Goal: Transaction & Acquisition: Purchase product/service

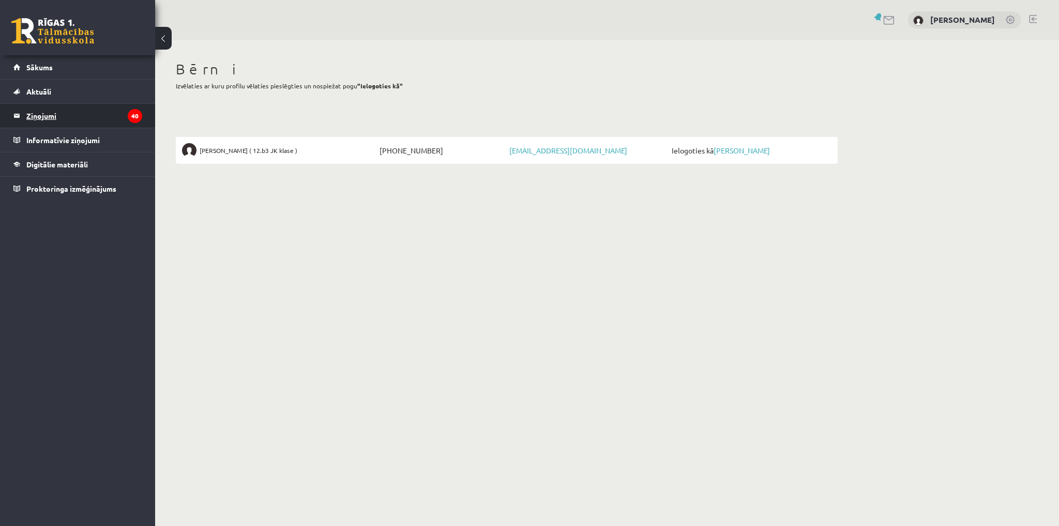
click at [79, 116] on legend "Ziņojumi 40" at bounding box center [84, 116] width 116 height 24
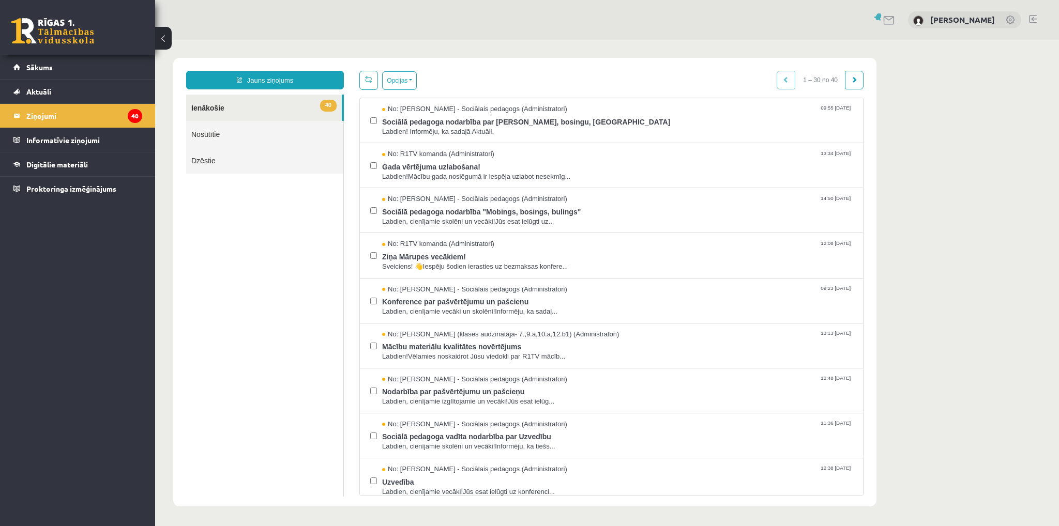
click at [232, 136] on link "Nosūtītie" at bounding box center [264, 134] width 157 height 26
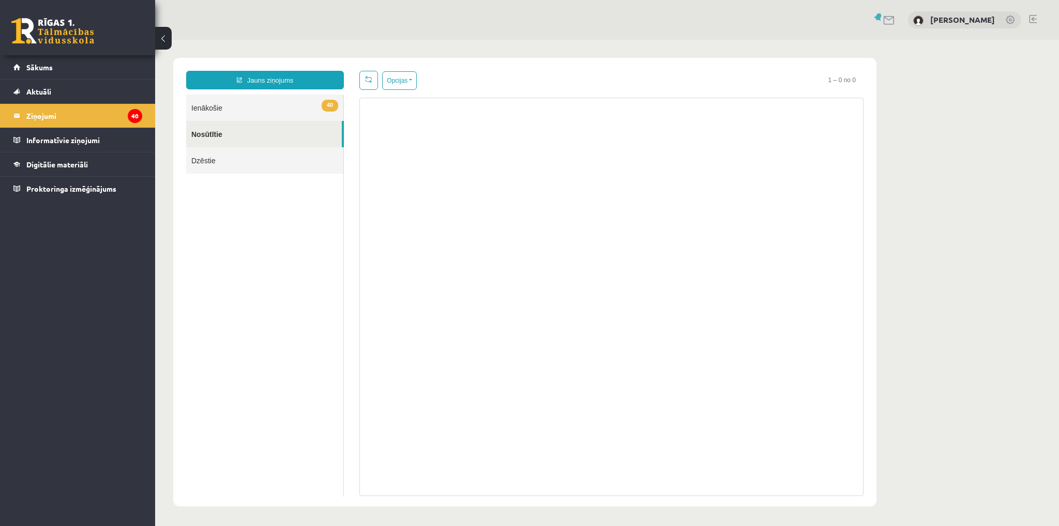
click at [227, 106] on link "40 Ienākošie" at bounding box center [264, 108] width 157 height 26
click at [46, 67] on span "Sākums" at bounding box center [39, 67] width 26 height 9
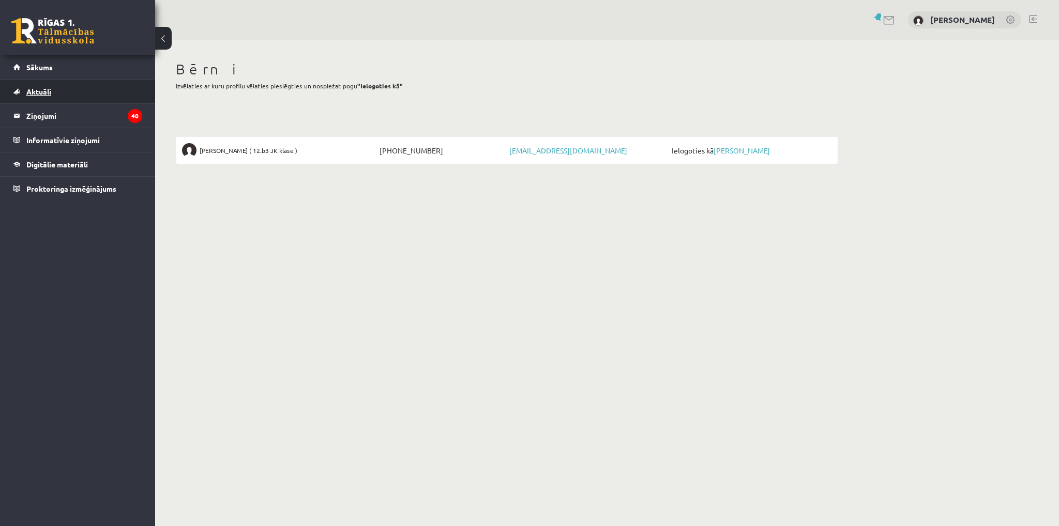
click at [45, 93] on span "Aktuāli" at bounding box center [38, 91] width 25 height 9
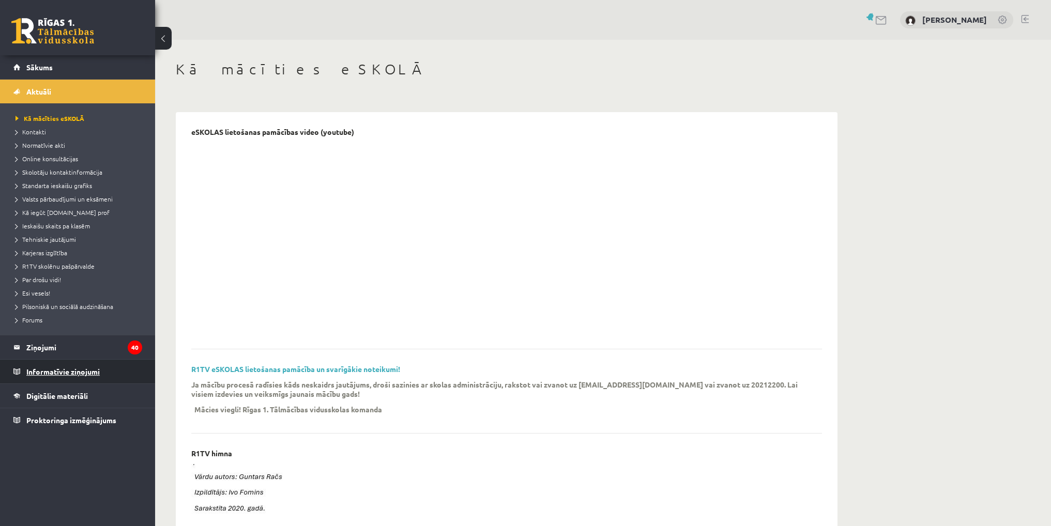
click at [38, 366] on legend "Informatīvie ziņojumi 0" at bounding box center [84, 372] width 116 height 24
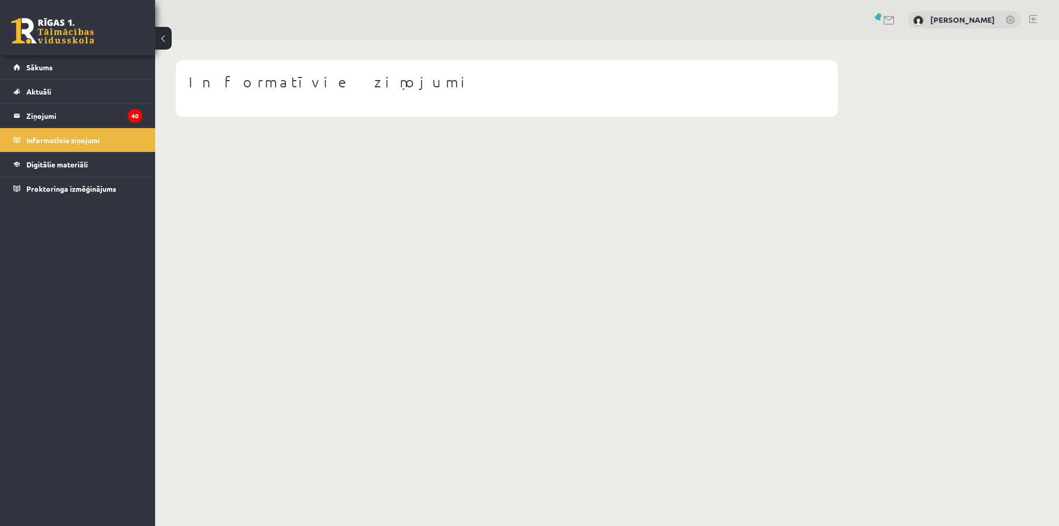
click at [1006, 20] on link at bounding box center [1010, 21] width 10 height 10
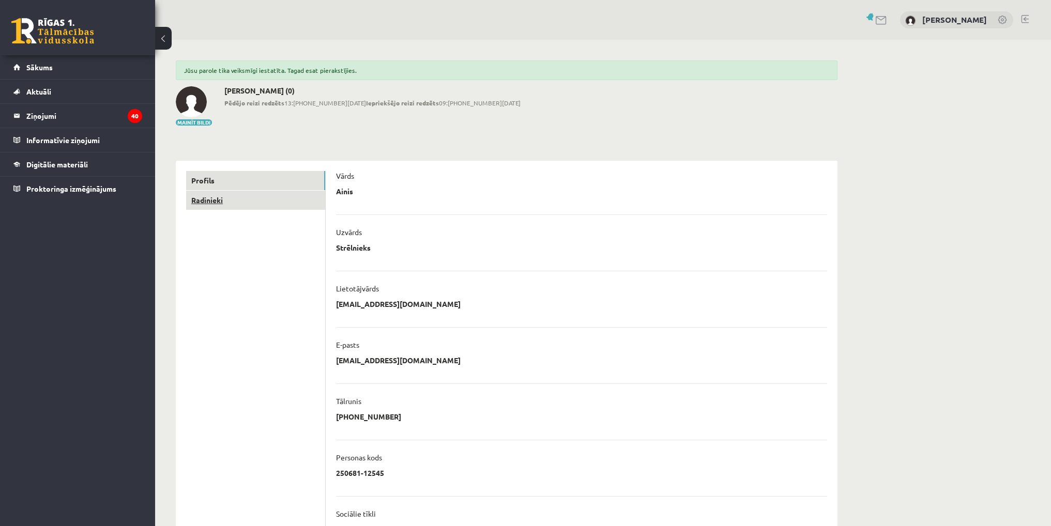
click at [212, 200] on link "Radinieki" at bounding box center [255, 200] width 139 height 19
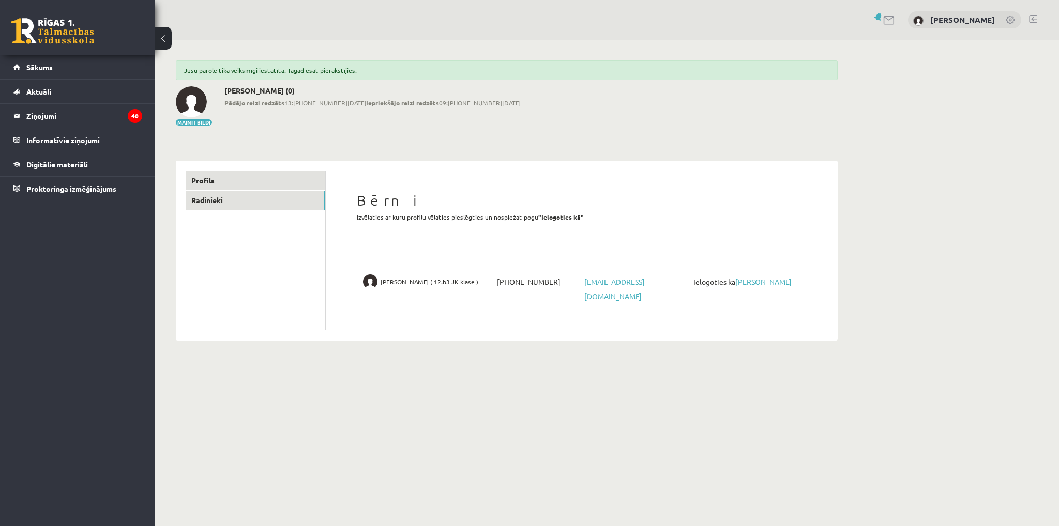
click at [212, 179] on link "Profils" at bounding box center [255, 180] width 139 height 19
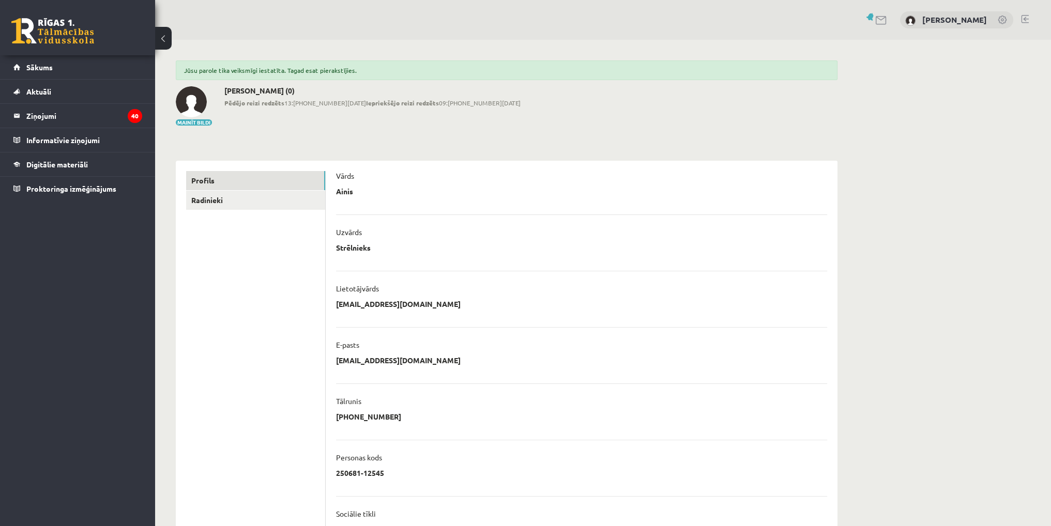
click at [95, 279] on div "0 Dāvanas 0 mP 0 xp Ainis Strēlnieks Sākums Aktuāli Kā mācīties eSKOLĀ Kontakti…" at bounding box center [77, 263] width 155 height 526
click at [38, 93] on span "Aktuāli" at bounding box center [38, 91] width 25 height 9
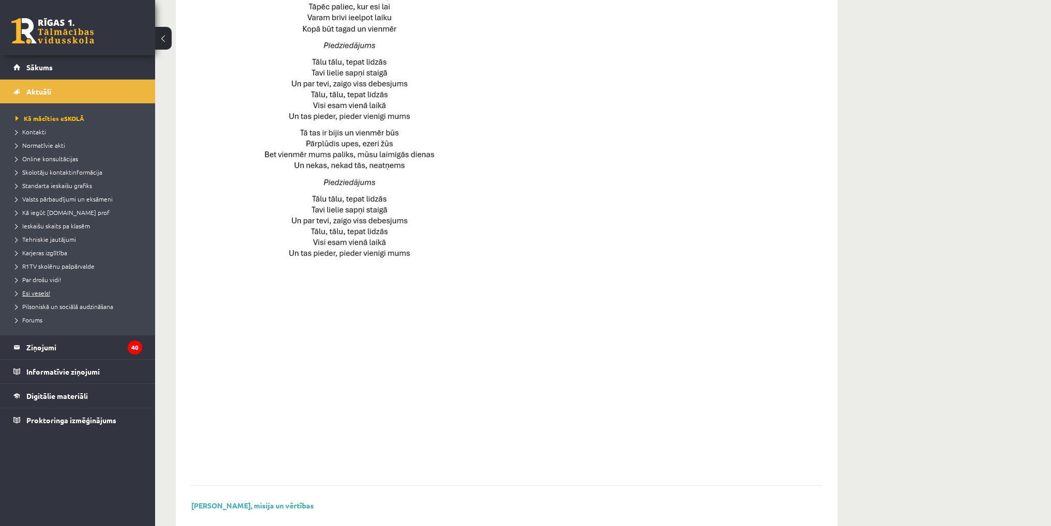
scroll to position [600, 0]
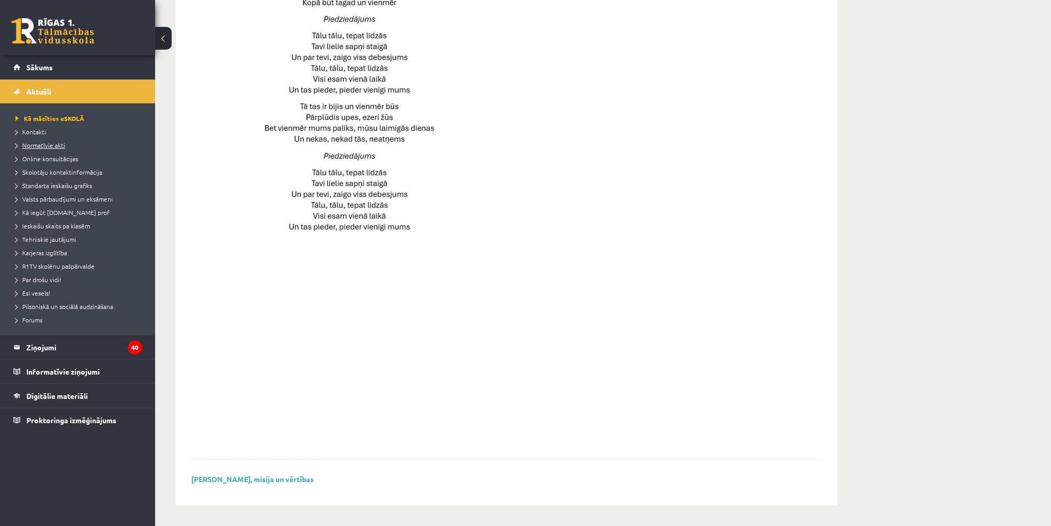
click at [51, 146] on span "Normatīvie akti" at bounding box center [41, 145] width 50 height 8
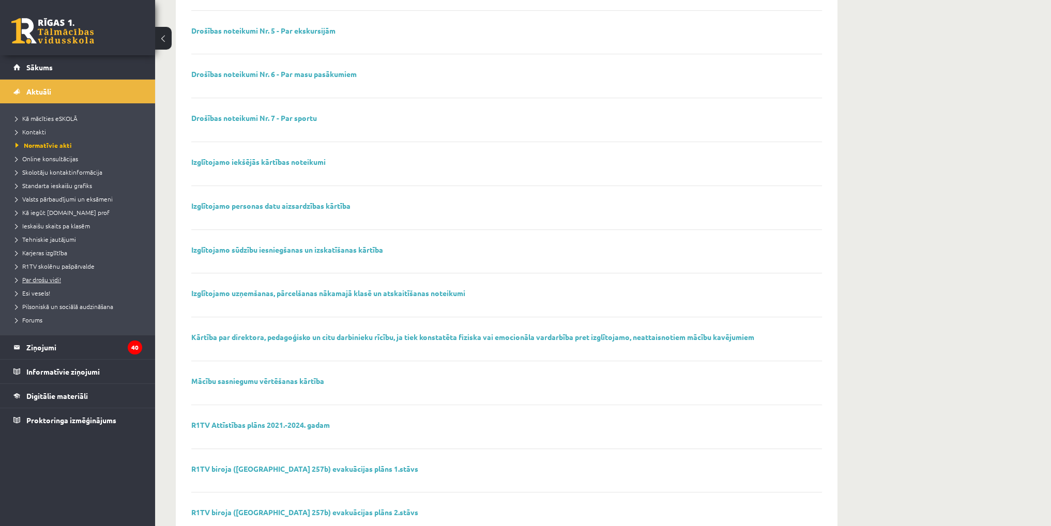
scroll to position [320, 0]
click at [37, 59] on link "Sākums" at bounding box center [77, 67] width 129 height 24
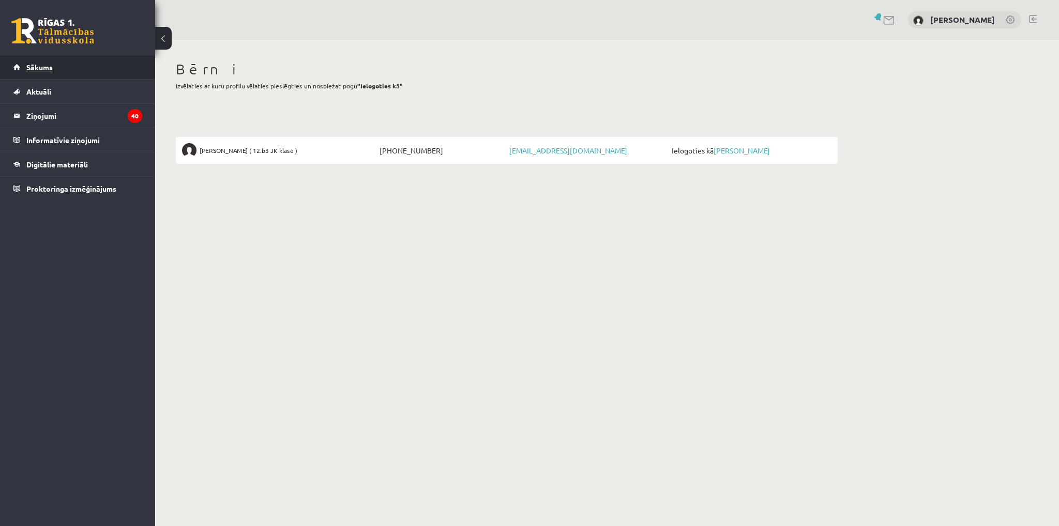
click at [37, 65] on span "Sākums" at bounding box center [39, 67] width 26 height 9
click at [71, 139] on legend "Informatīvie ziņojumi 0" at bounding box center [84, 140] width 116 height 24
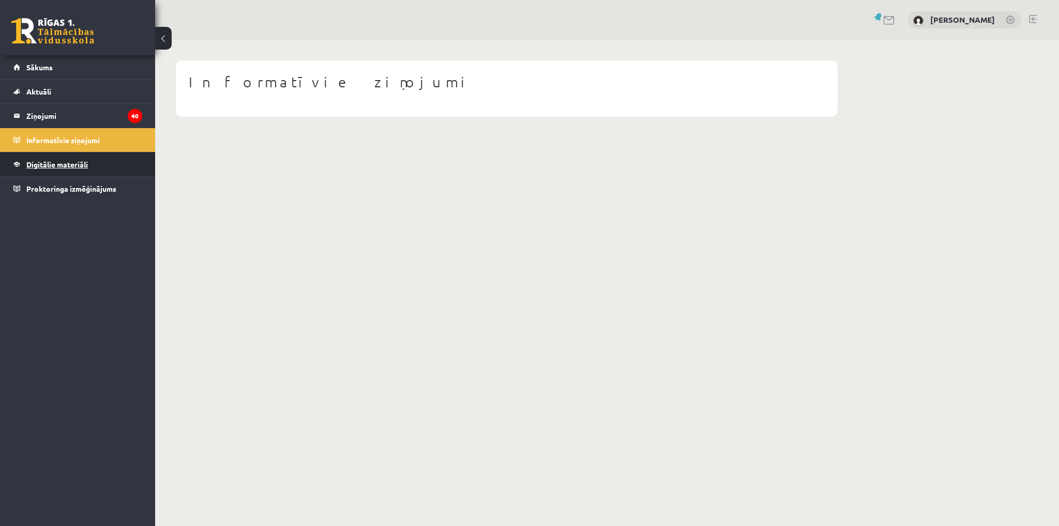
click at [68, 160] on span "Digitālie materiāli" at bounding box center [57, 164] width 62 height 9
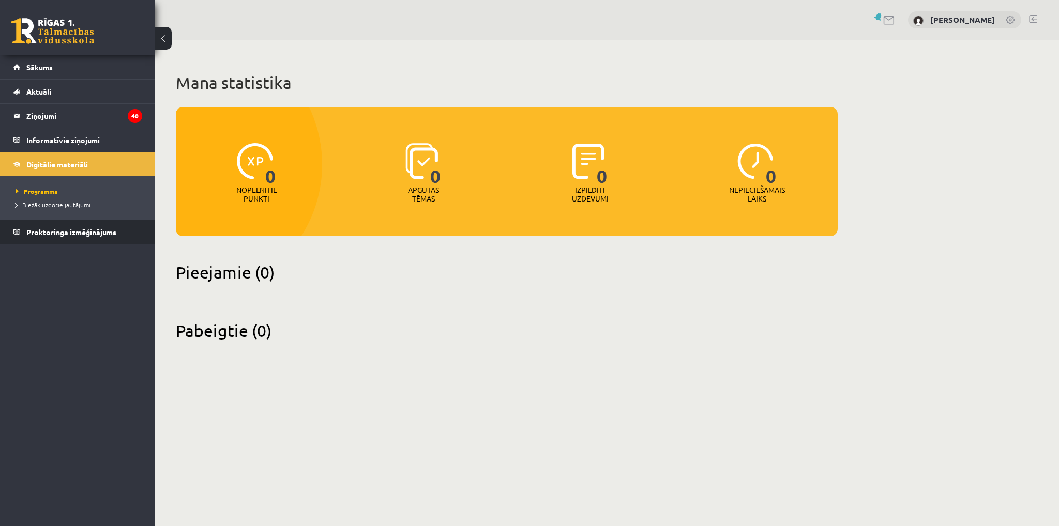
click at [56, 233] on span "Proktoringa izmēģinājums" at bounding box center [71, 231] width 90 height 9
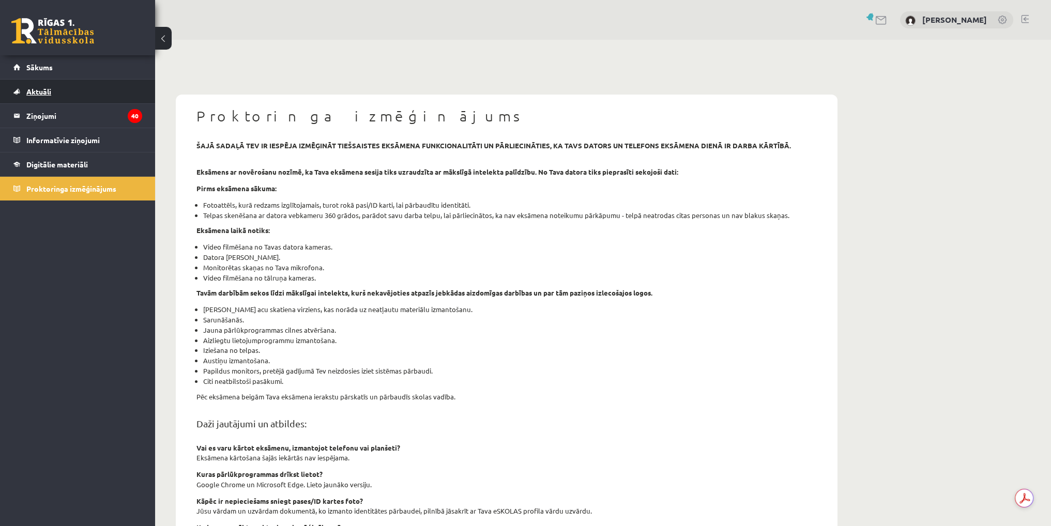
click at [55, 90] on link "Aktuāli" at bounding box center [77, 92] width 129 height 24
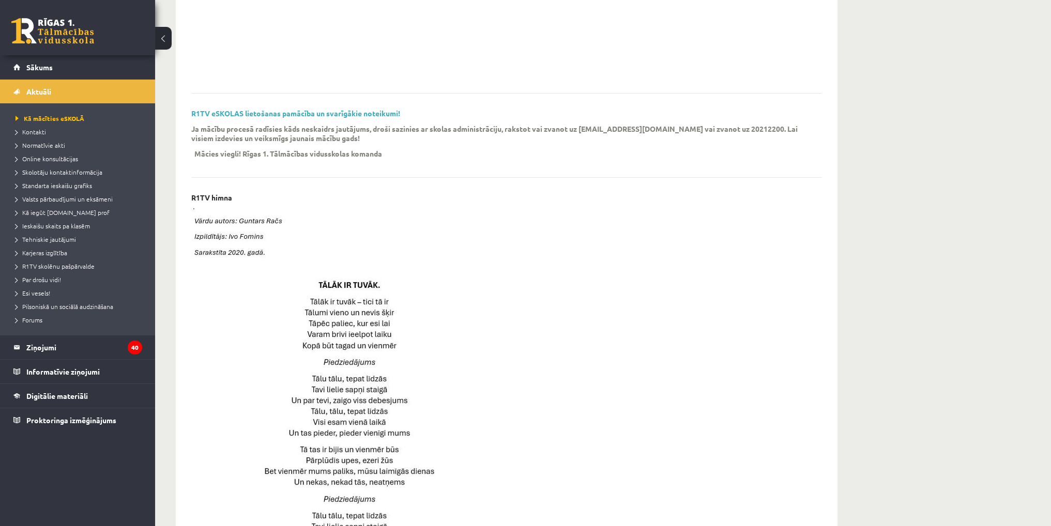
scroll to position [187, 0]
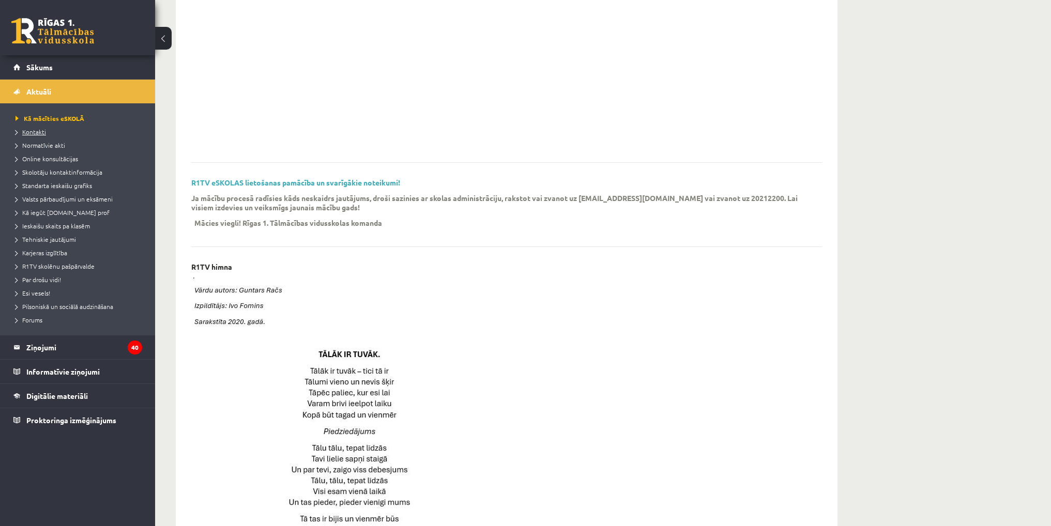
click at [42, 134] on span "Kontakti" at bounding box center [31, 132] width 30 height 8
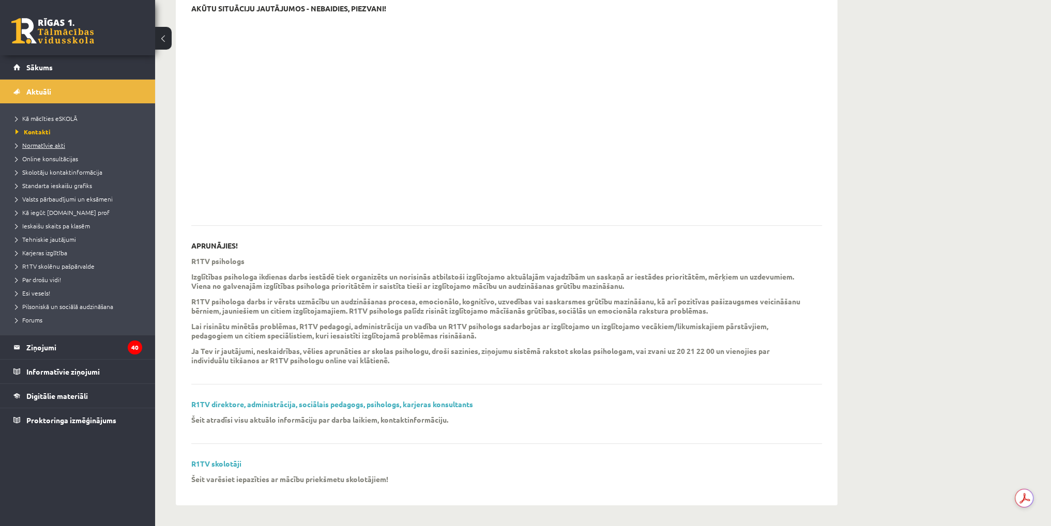
click at [43, 147] on span "Normatīvie akti" at bounding box center [41, 145] width 50 height 8
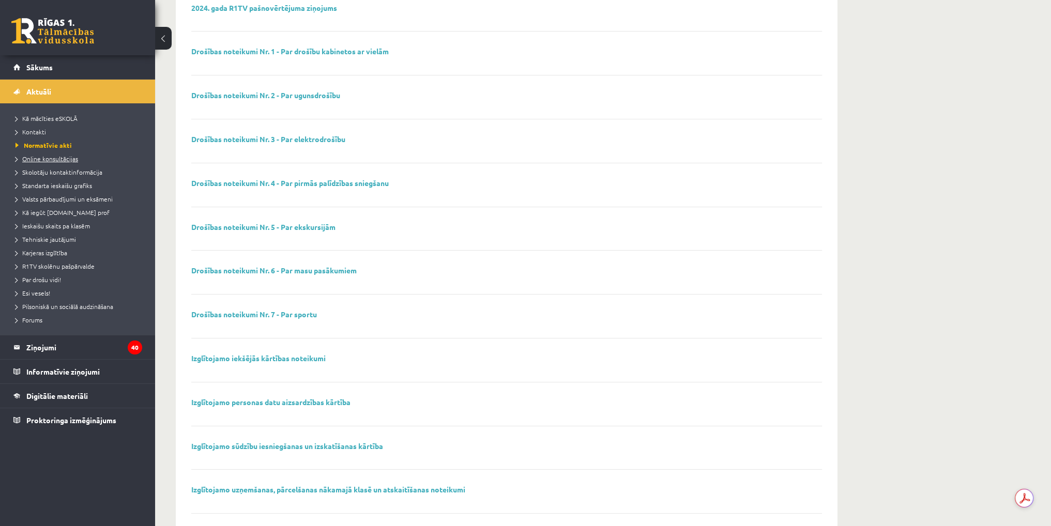
click at [43, 158] on span "Online konsultācijas" at bounding box center [47, 159] width 63 height 8
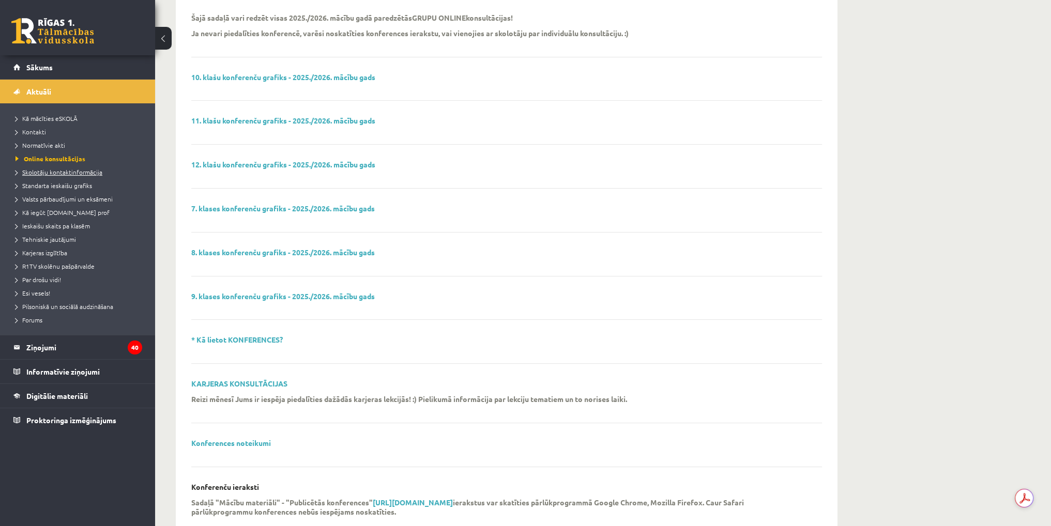
click at [43, 172] on span "Skolotāju kontaktinformācija" at bounding box center [59, 172] width 87 height 8
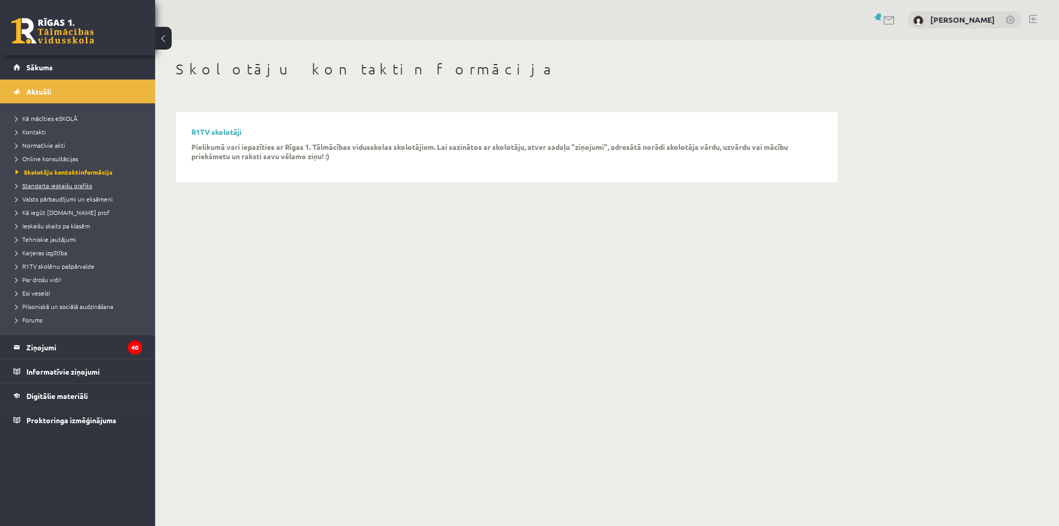
click at [43, 183] on span "Standarta ieskaišu grafiks" at bounding box center [54, 185] width 77 height 8
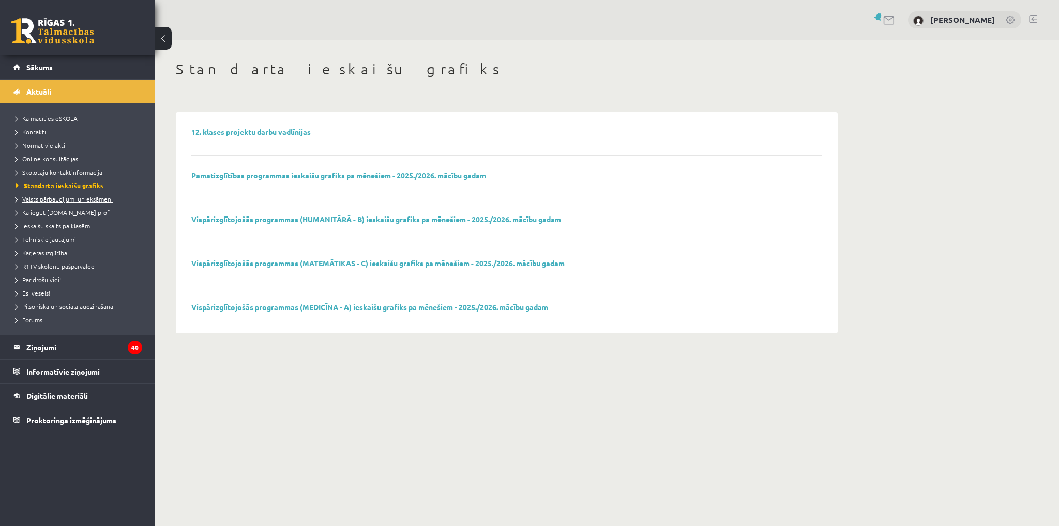
click at [45, 198] on span "Valsts pārbaudījumi un eksāmeni" at bounding box center [64, 199] width 97 height 8
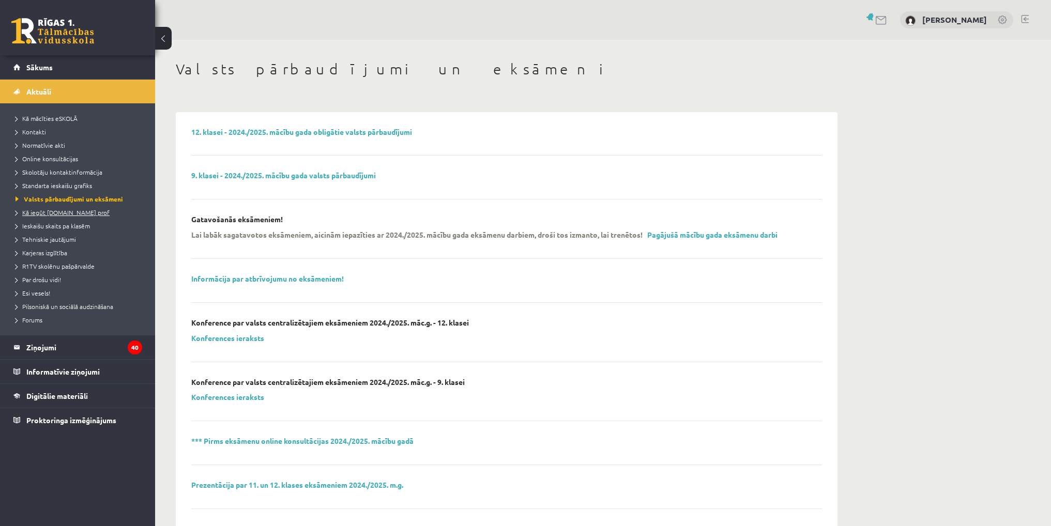
click at [45, 213] on span "Kā iegūt [DOMAIN_NAME] prof" at bounding box center [63, 212] width 94 height 8
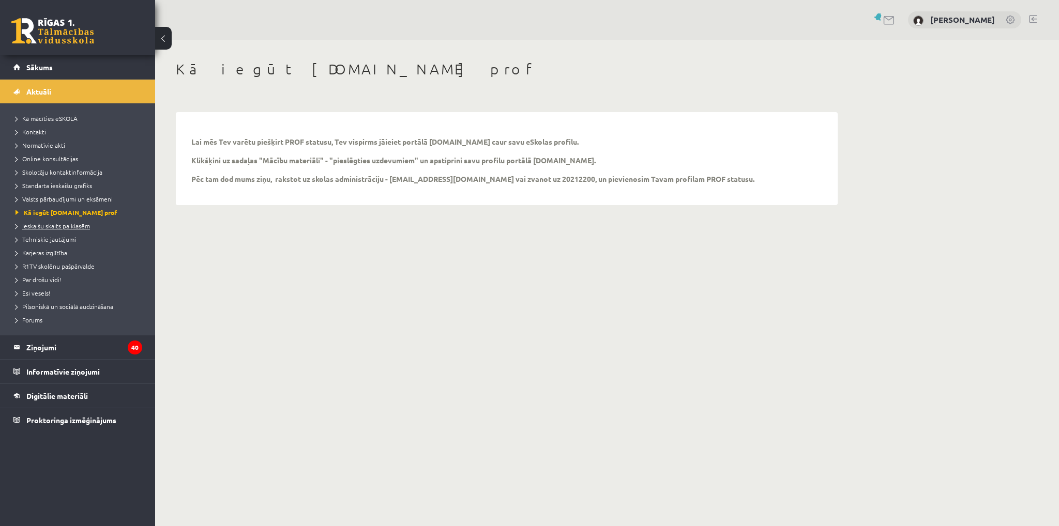
click at [43, 225] on span "Ieskaišu skaits pa klasēm" at bounding box center [53, 226] width 74 height 8
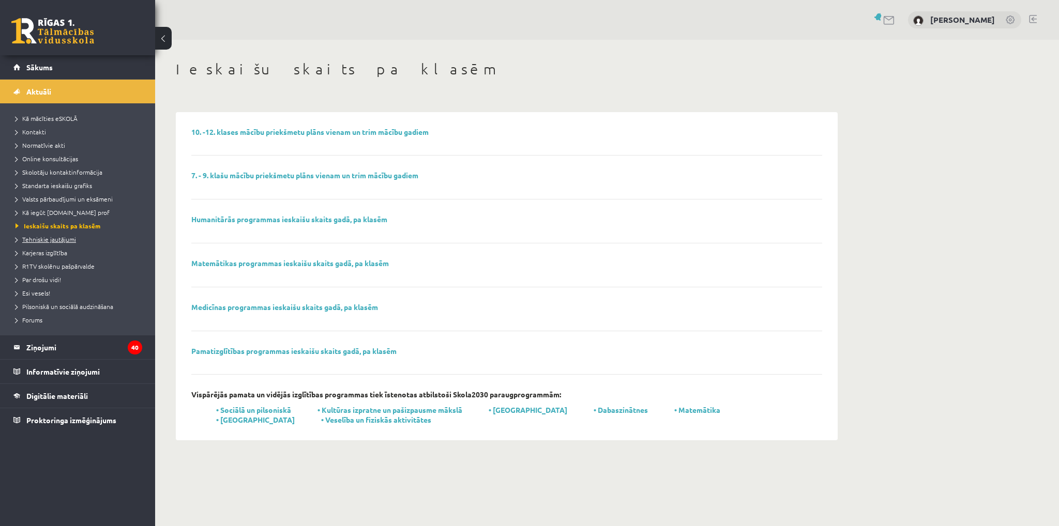
click at [45, 240] on span "Tehniskie jautājumi" at bounding box center [46, 239] width 60 height 8
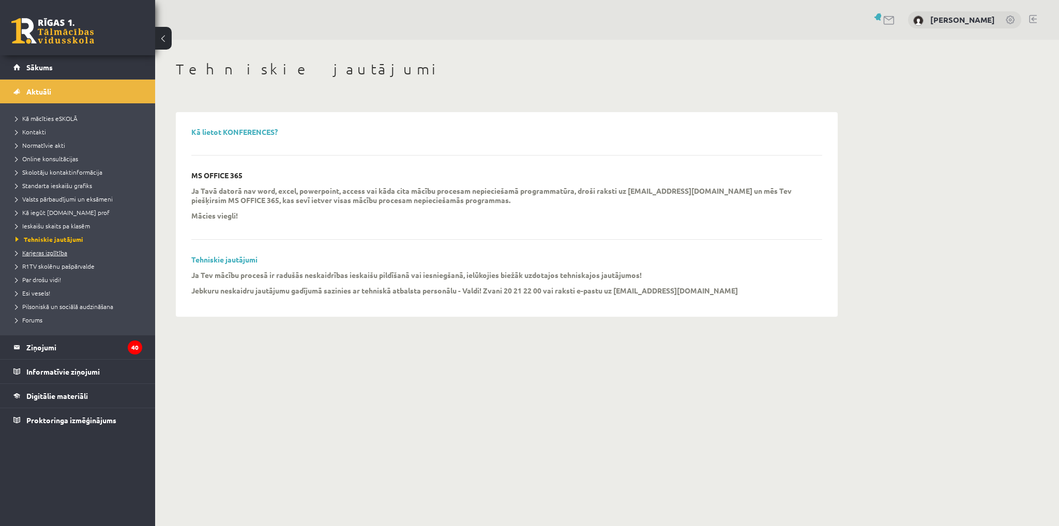
click at [48, 250] on span "Karjeras izglītība" at bounding box center [42, 253] width 52 height 8
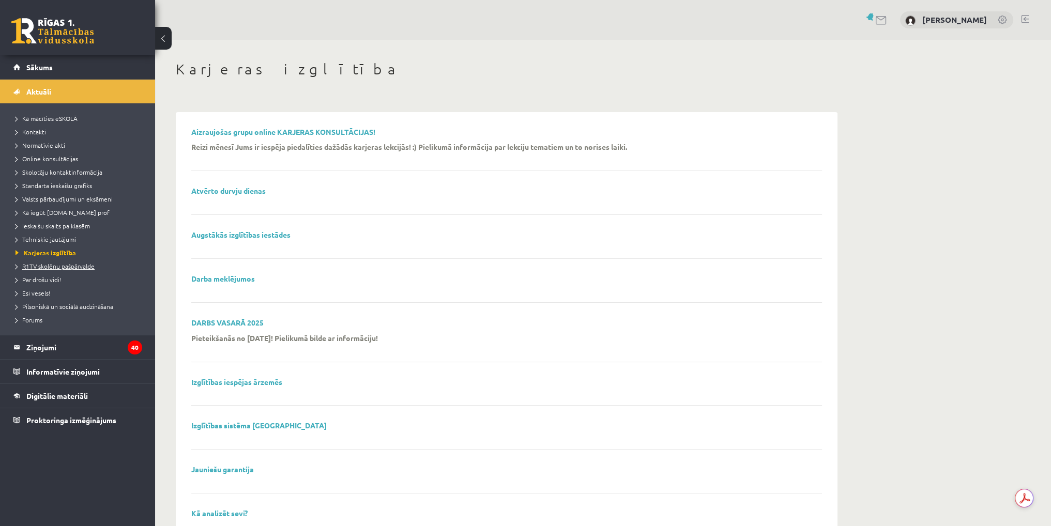
click at [49, 263] on span "R1TV skolēnu pašpārvalde" at bounding box center [55, 266] width 79 height 8
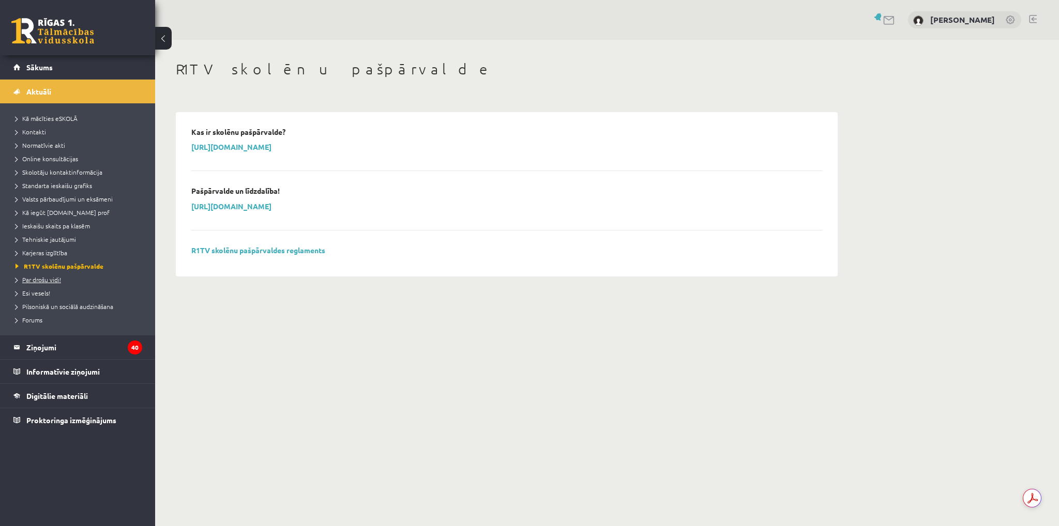
click at [48, 282] on span "Par drošu vidi!" at bounding box center [38, 280] width 45 height 8
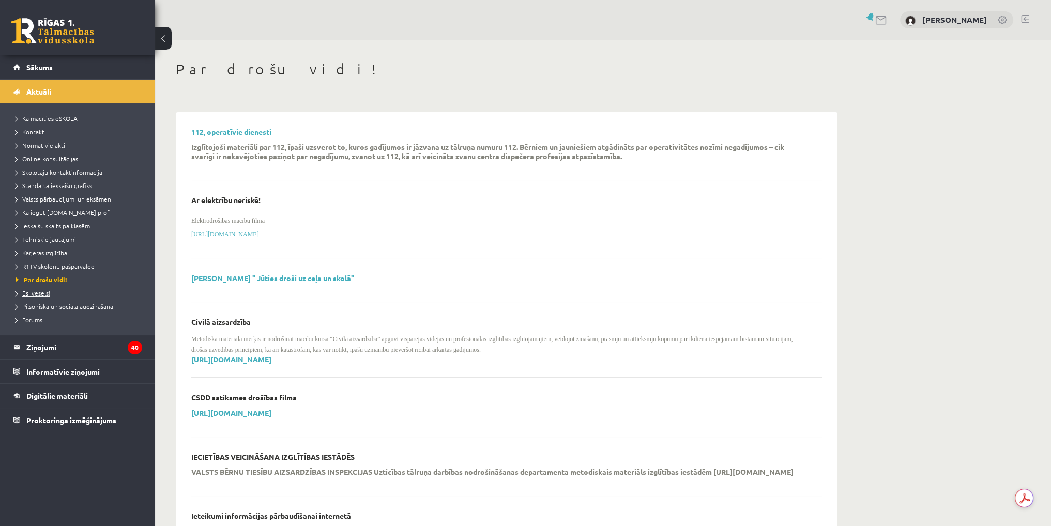
click at [45, 290] on span "Esi vesels!" at bounding box center [33, 293] width 35 height 8
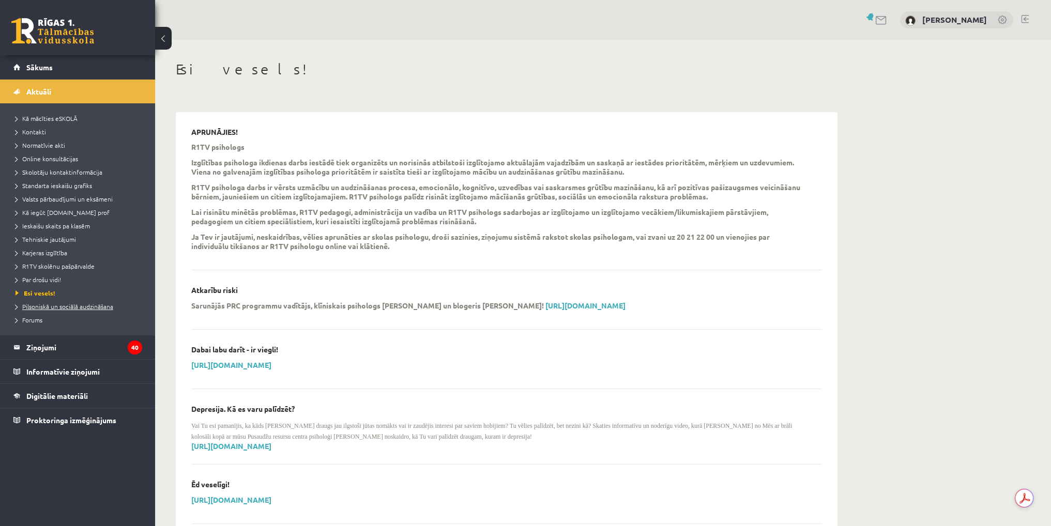
click at [48, 308] on span "Pilsoniskā un sociālā audzināšana" at bounding box center [65, 306] width 98 height 8
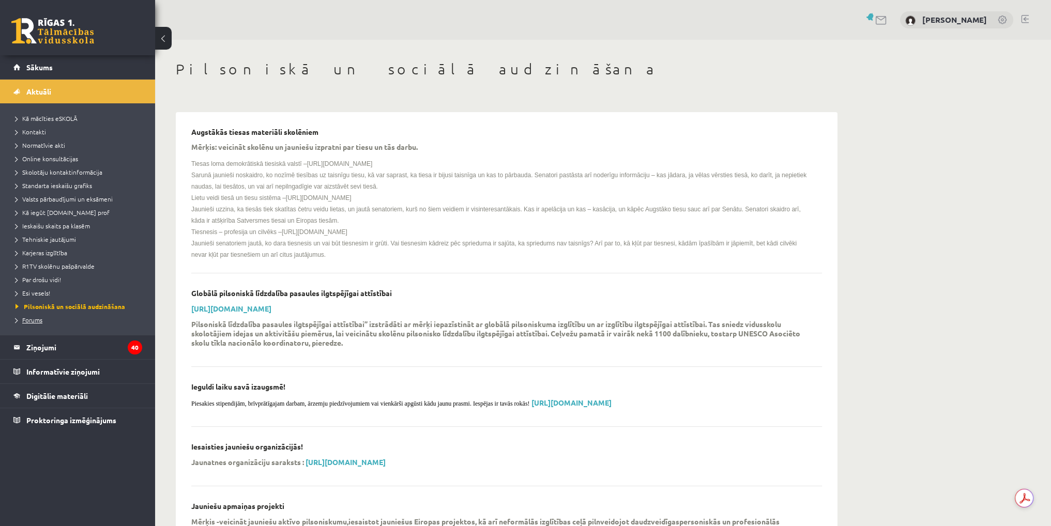
click at [38, 317] on span "Forums" at bounding box center [29, 320] width 27 height 8
click at [41, 348] on legend "Ziņojumi 40" at bounding box center [84, 347] width 116 height 24
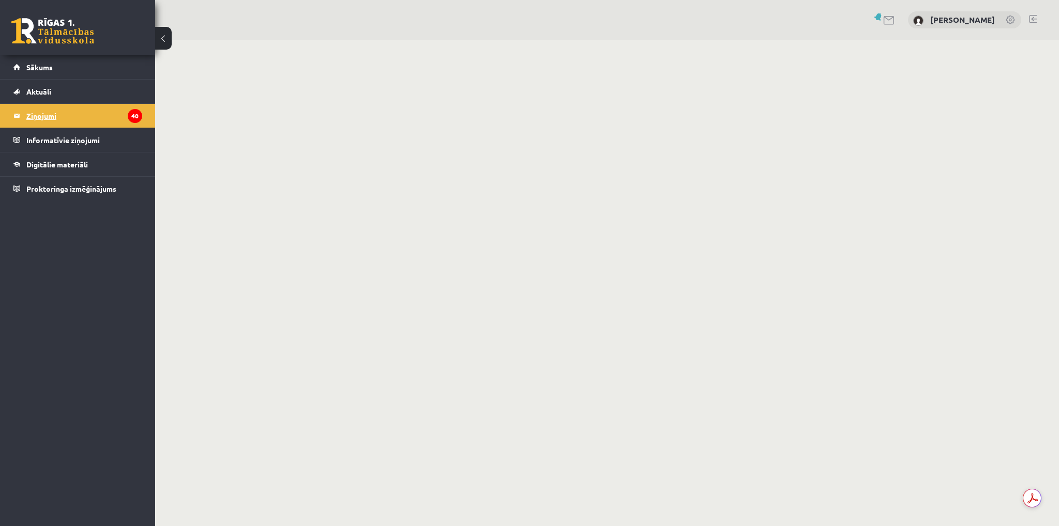
click at [113, 116] on legend "Ziņojumi 40" at bounding box center [84, 116] width 116 height 24
click at [133, 117] on icon "40" at bounding box center [135, 116] width 14 height 14
click at [65, 135] on legend "Informatīvie ziņojumi 0" at bounding box center [84, 140] width 116 height 24
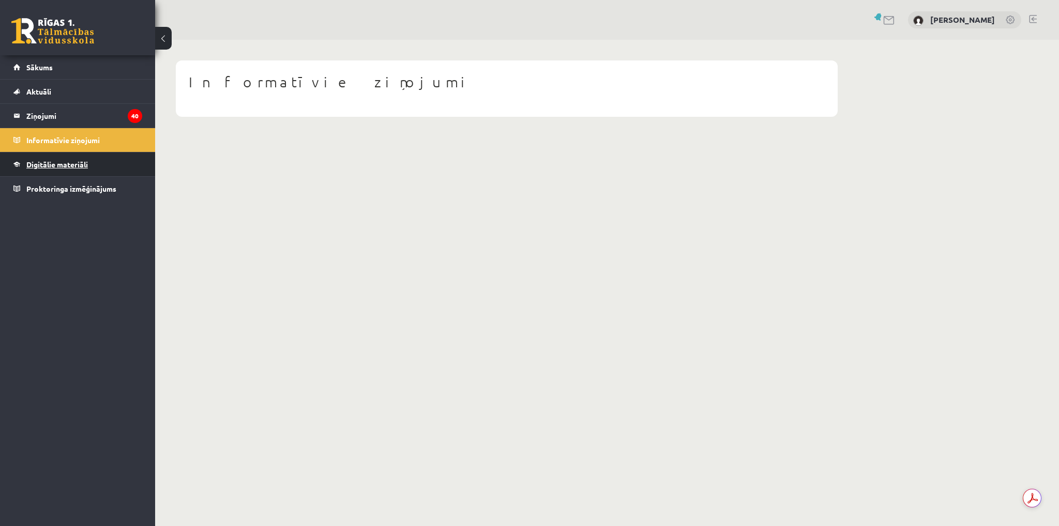
click at [56, 163] on span "Digitālie materiāli" at bounding box center [57, 164] width 62 height 9
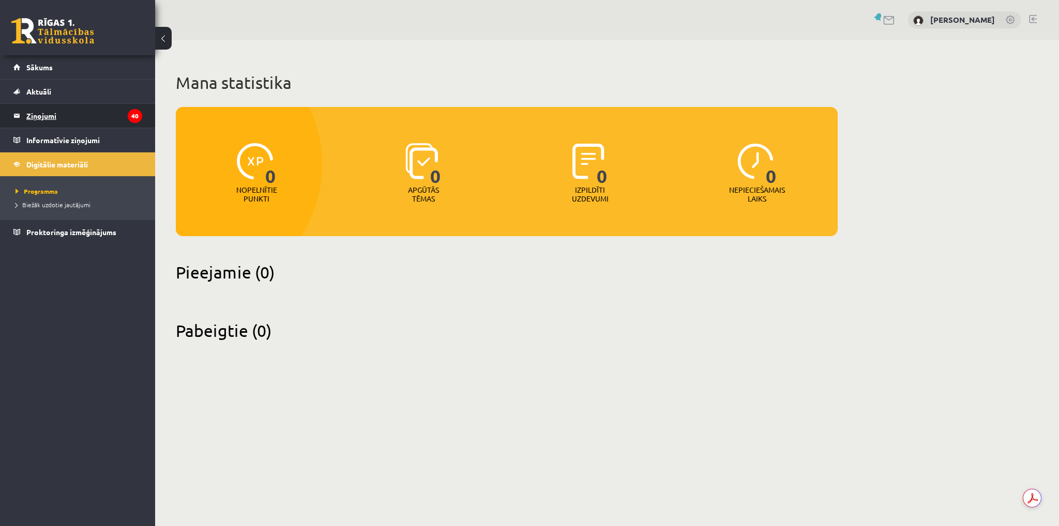
click at [53, 115] on legend "Ziņojumi 40" at bounding box center [84, 116] width 116 height 24
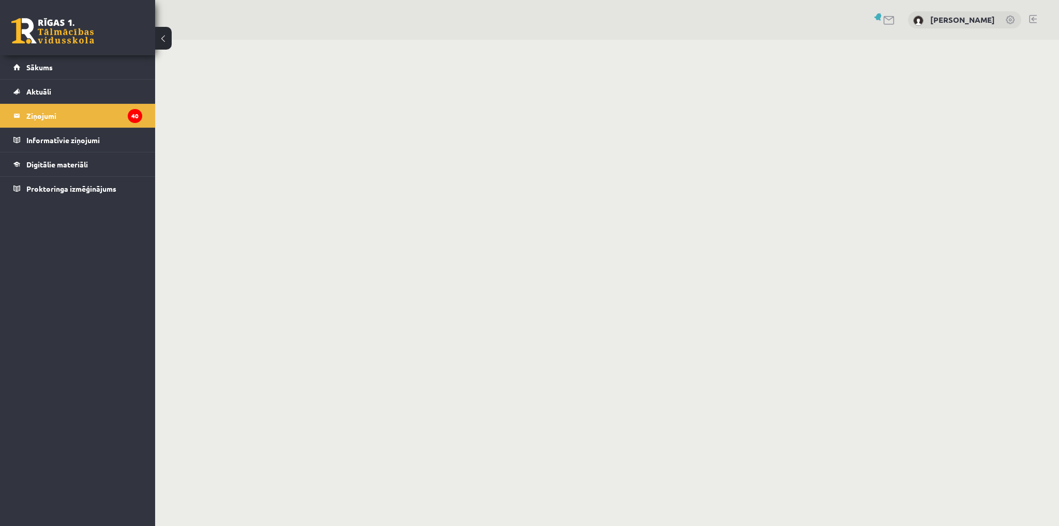
click at [164, 33] on button at bounding box center [163, 38] width 17 height 23
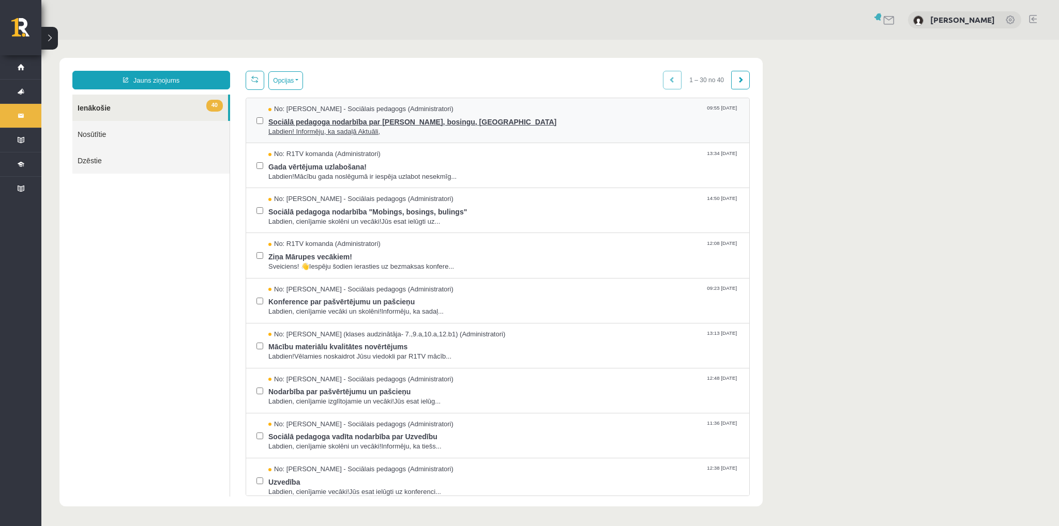
click at [379, 118] on span "Sociālā pedagoga nodarbība par Mobingu, bosingu, bulingu" at bounding box center [503, 120] width 470 height 13
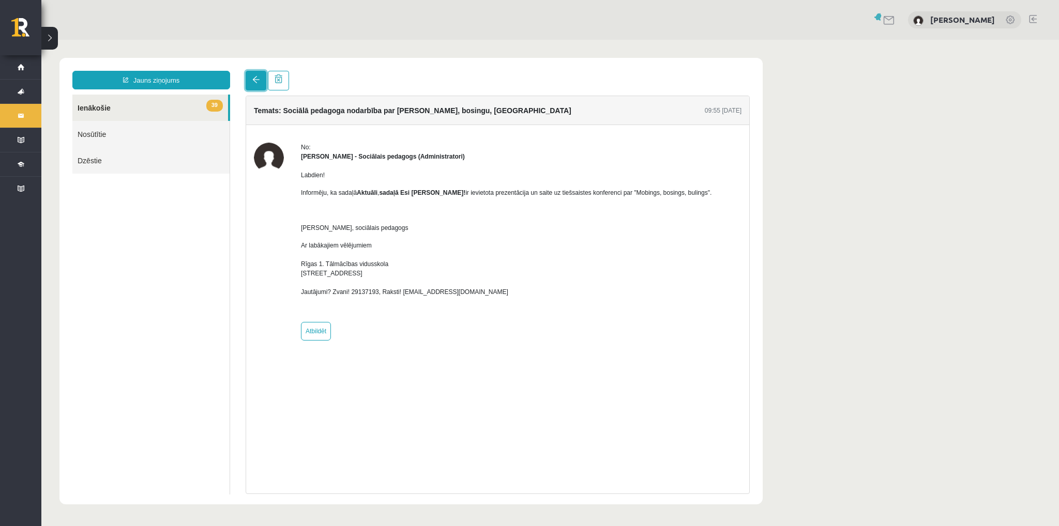
click at [259, 75] on link at bounding box center [256, 81] width 21 height 20
click at [262, 80] on link at bounding box center [256, 81] width 21 height 20
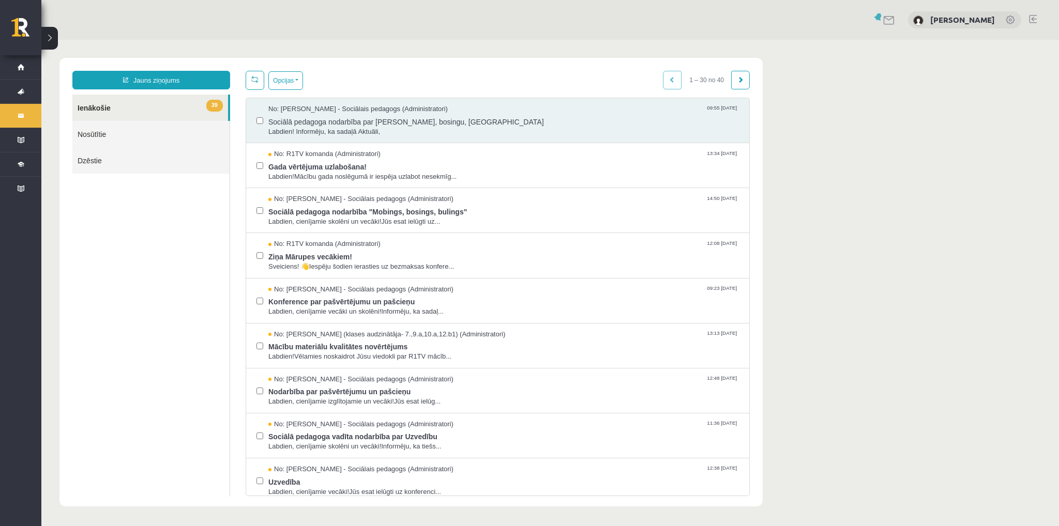
click at [56, 35] on button at bounding box center [49, 38] width 17 height 23
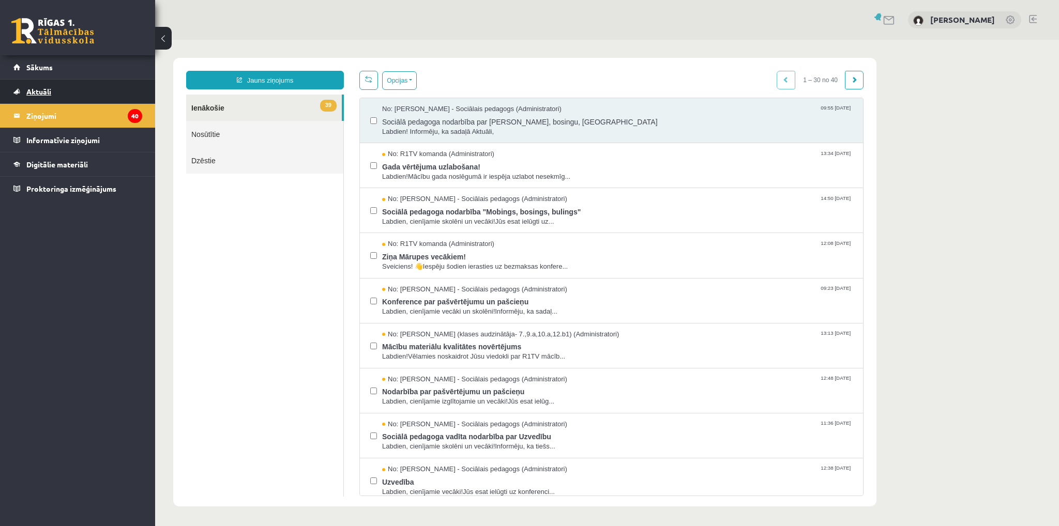
click at [34, 85] on link "Aktuāli" at bounding box center [77, 92] width 129 height 24
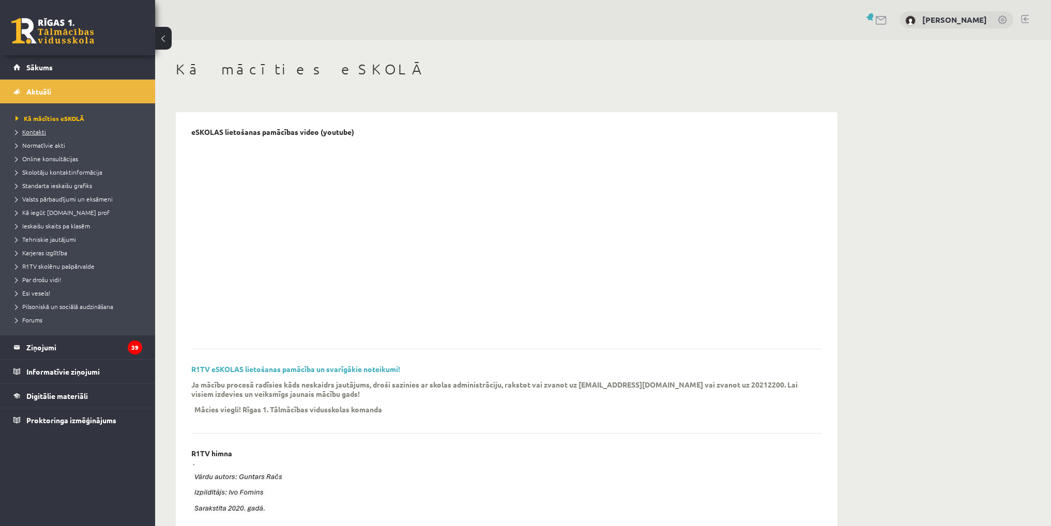
click at [29, 128] on span "Kontakti" at bounding box center [31, 132] width 30 height 8
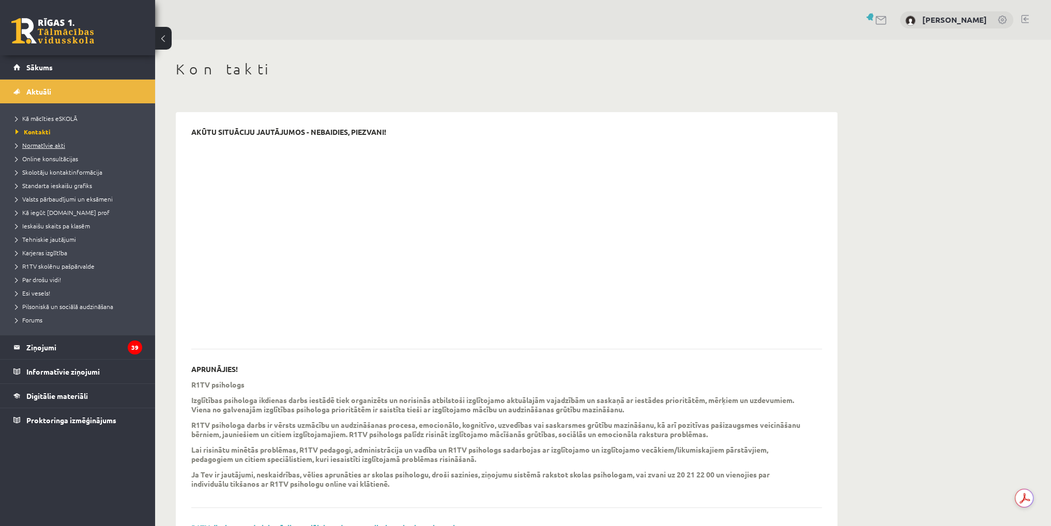
click at [45, 145] on span "Normatīvie akti" at bounding box center [41, 145] width 50 height 8
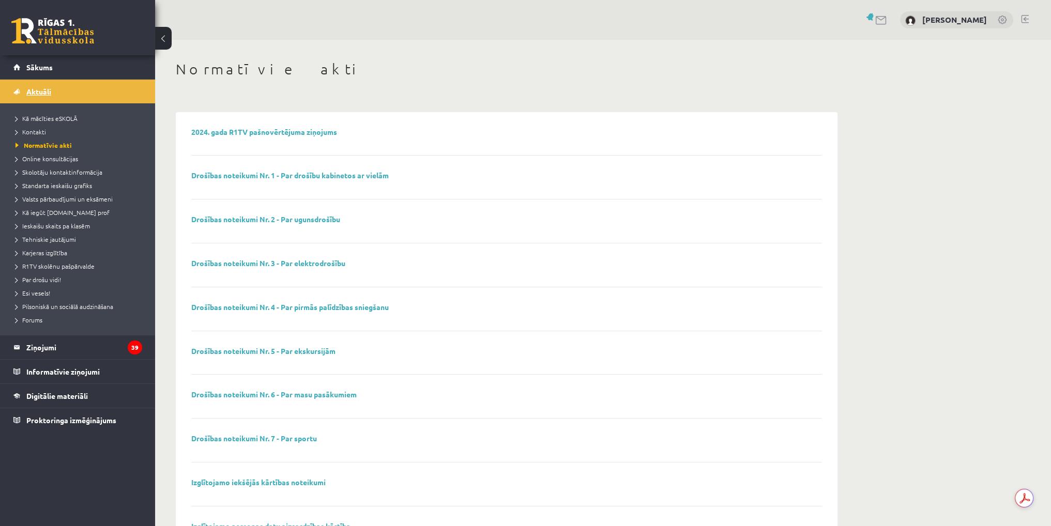
click at [41, 93] on span "Aktuāli" at bounding box center [38, 91] width 25 height 9
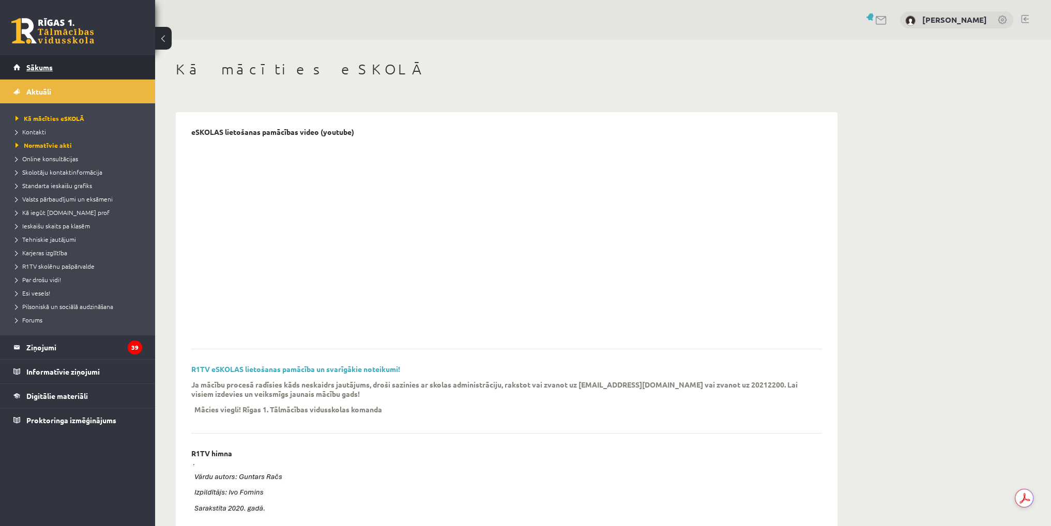
click at [36, 64] on span "Sākums" at bounding box center [39, 67] width 26 height 9
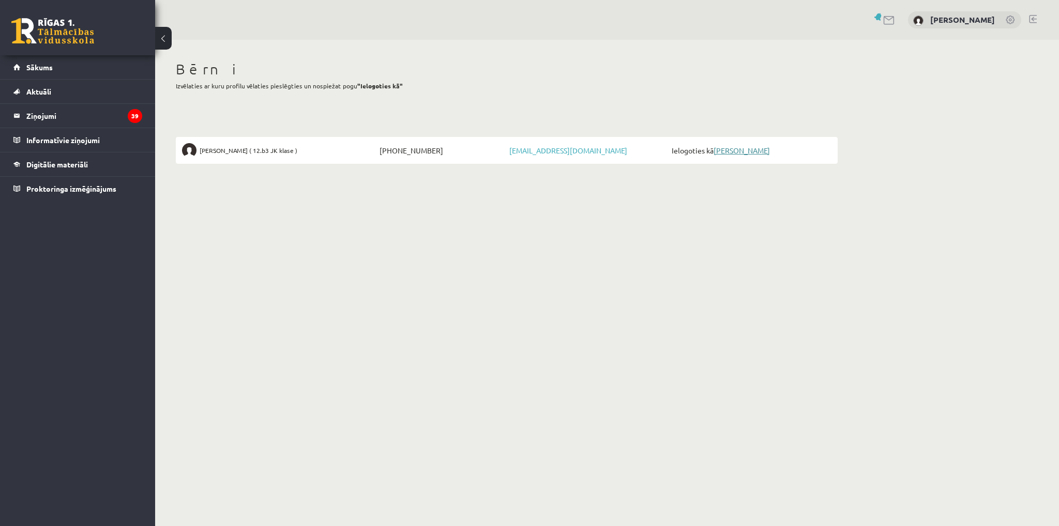
click at [723, 151] on link "[PERSON_NAME]" at bounding box center [741, 150] width 56 height 9
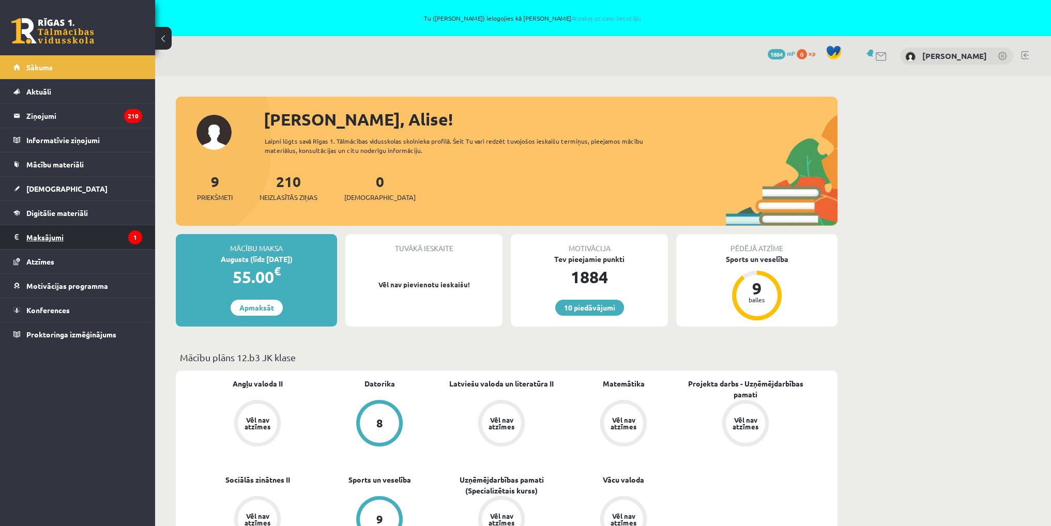
click at [48, 231] on legend "Maksājumi 1" at bounding box center [84, 237] width 116 height 24
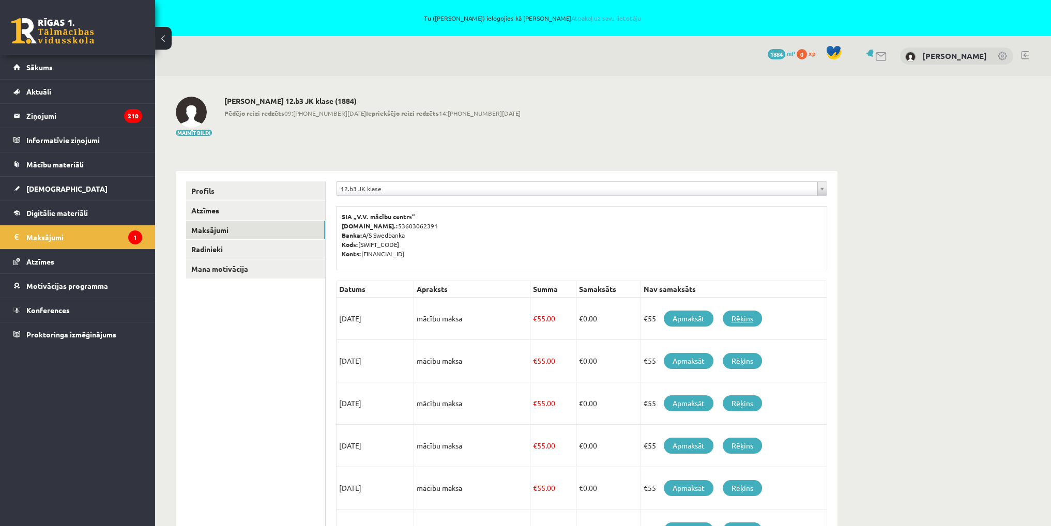
click at [735, 317] on link "Rēķins" at bounding box center [742, 319] width 39 height 16
click at [695, 324] on link "Apmaksāt" at bounding box center [689, 319] width 50 height 16
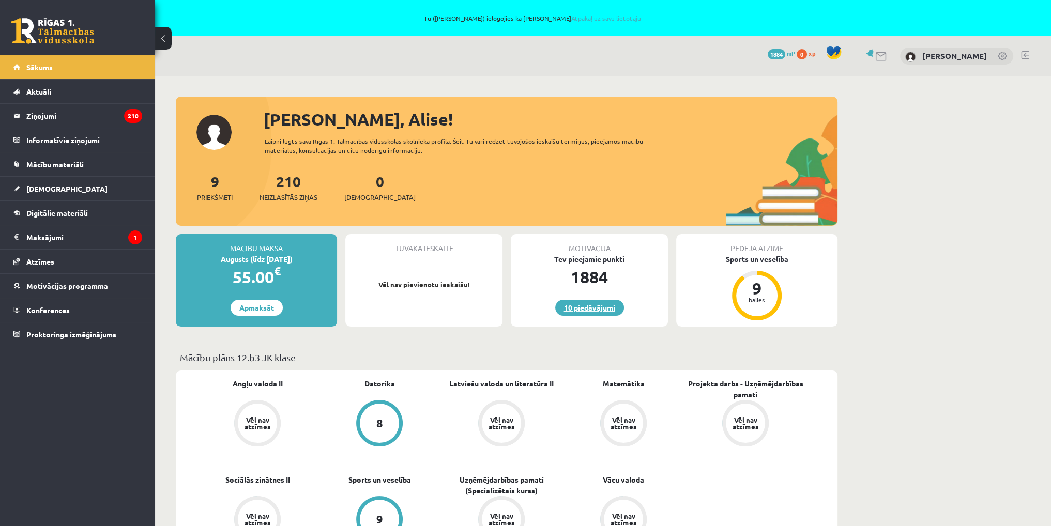
click at [577, 304] on link "10 piedāvājumi" at bounding box center [589, 308] width 69 height 16
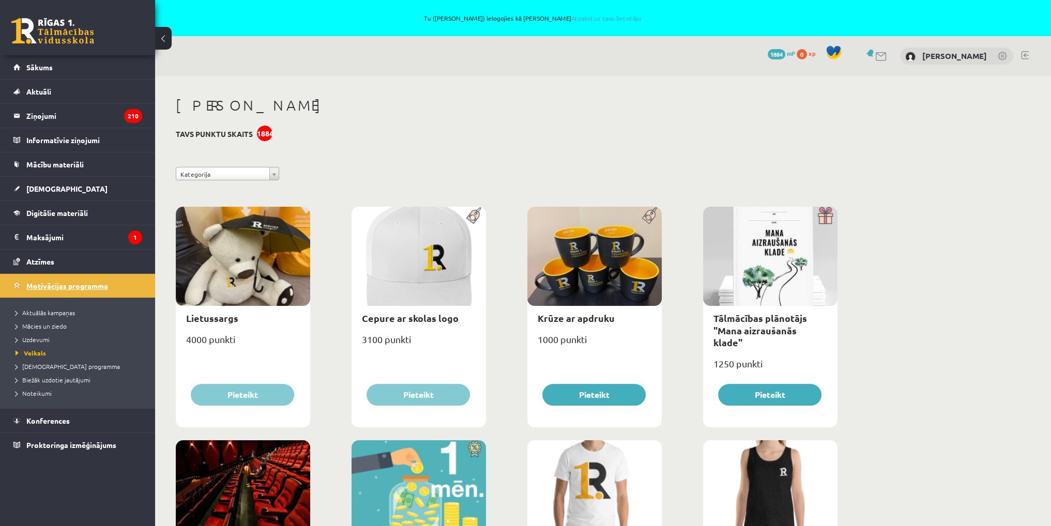
click at [72, 279] on link "Motivācijas programma" at bounding box center [77, 286] width 129 height 24
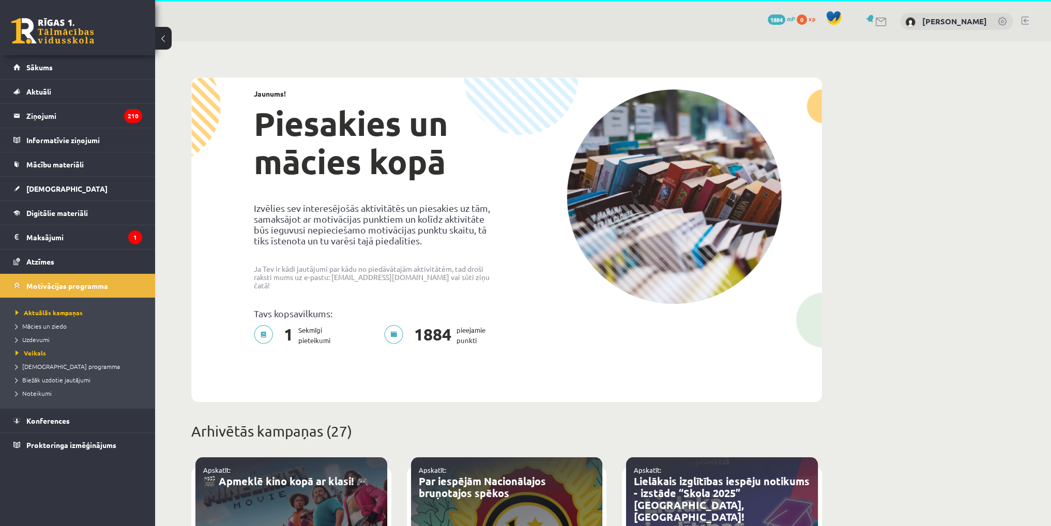
scroll to position [52, 0]
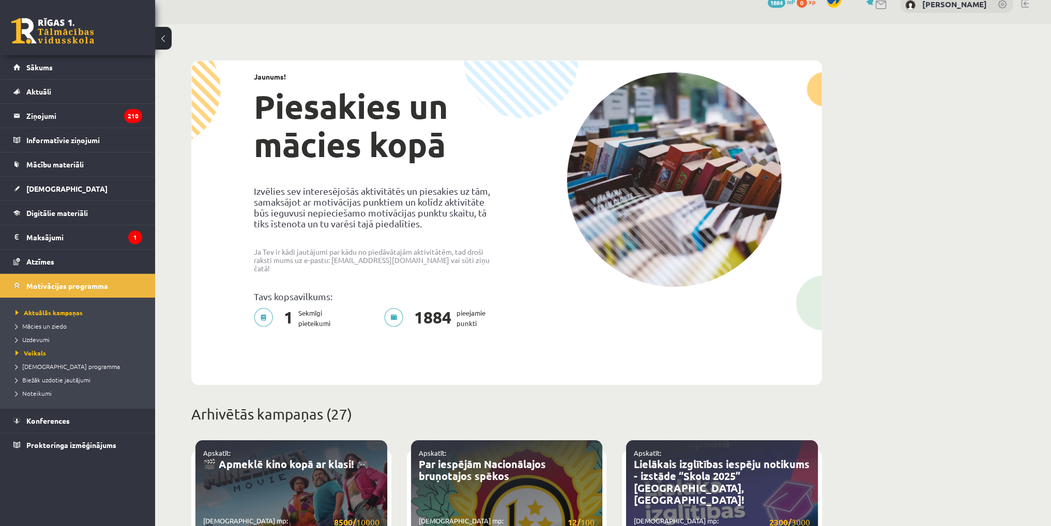
click at [265, 308] on p "1 Sekmīgi pieteikumi" at bounding box center [295, 318] width 83 height 21
click at [309, 308] on p "1 Sekmīgi pieteikumi" at bounding box center [295, 318] width 83 height 21
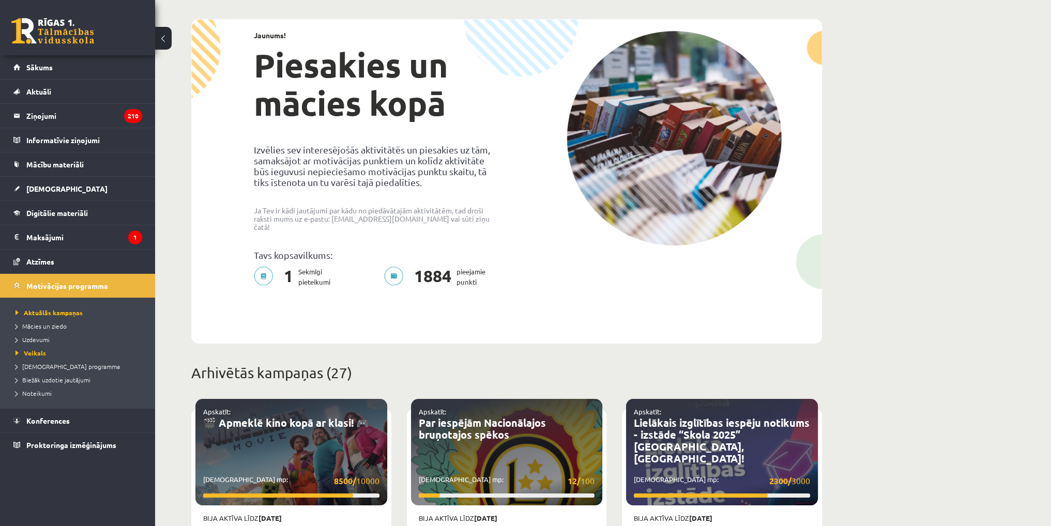
scroll to position [155, 0]
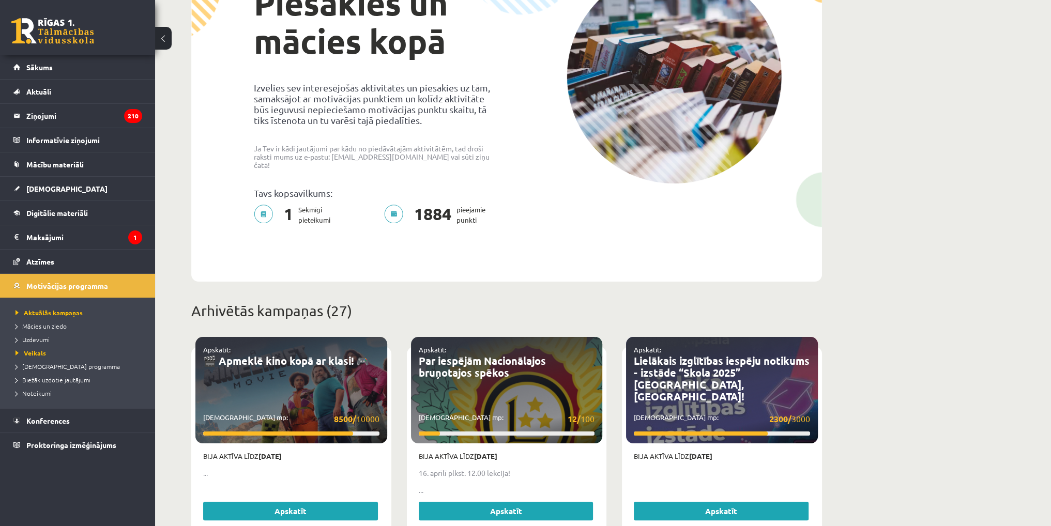
click at [394, 205] on p "1884 pieejamie punkti" at bounding box center [438, 215] width 108 height 21
click at [439, 206] on span "1884" at bounding box center [433, 215] width 48 height 21
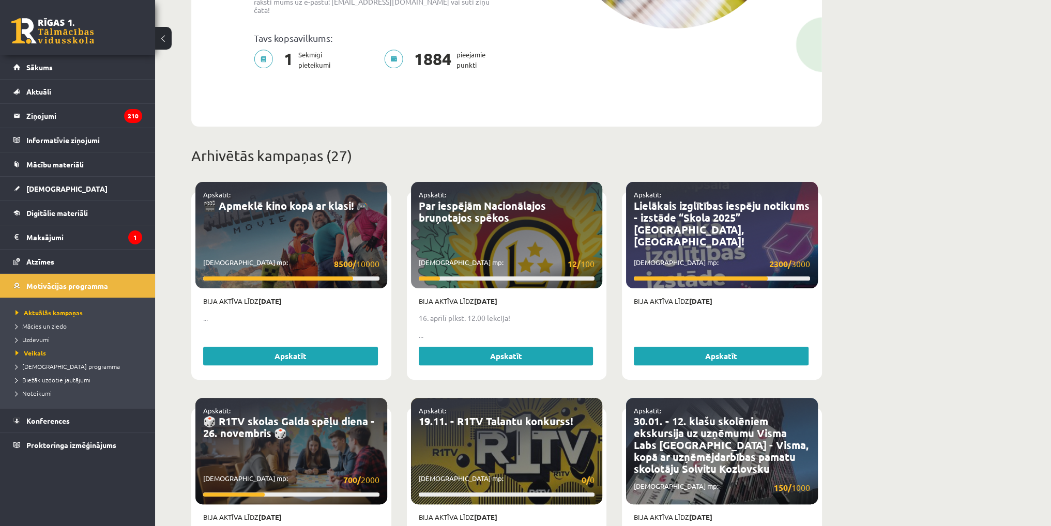
scroll to position [0, 0]
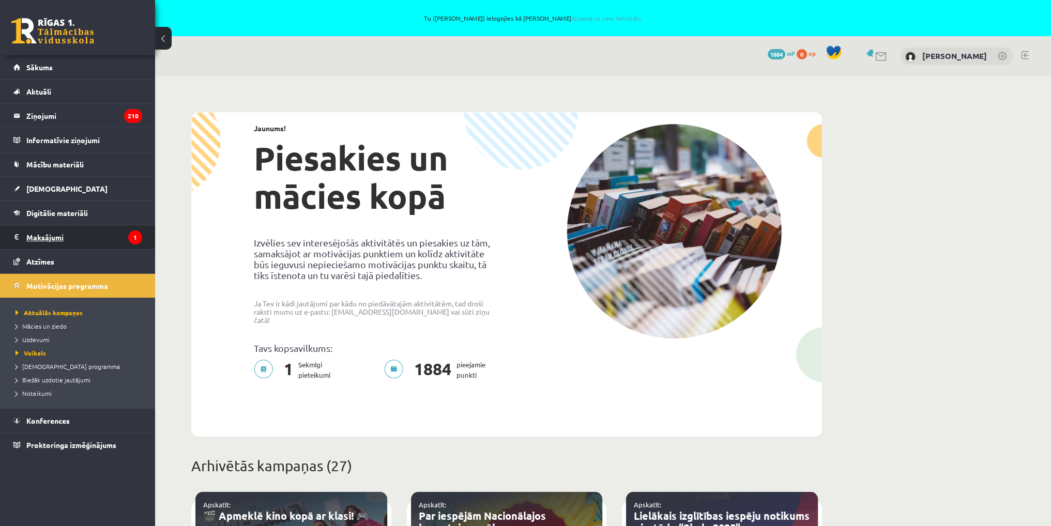
click at [40, 233] on legend "Maksājumi 1" at bounding box center [84, 237] width 116 height 24
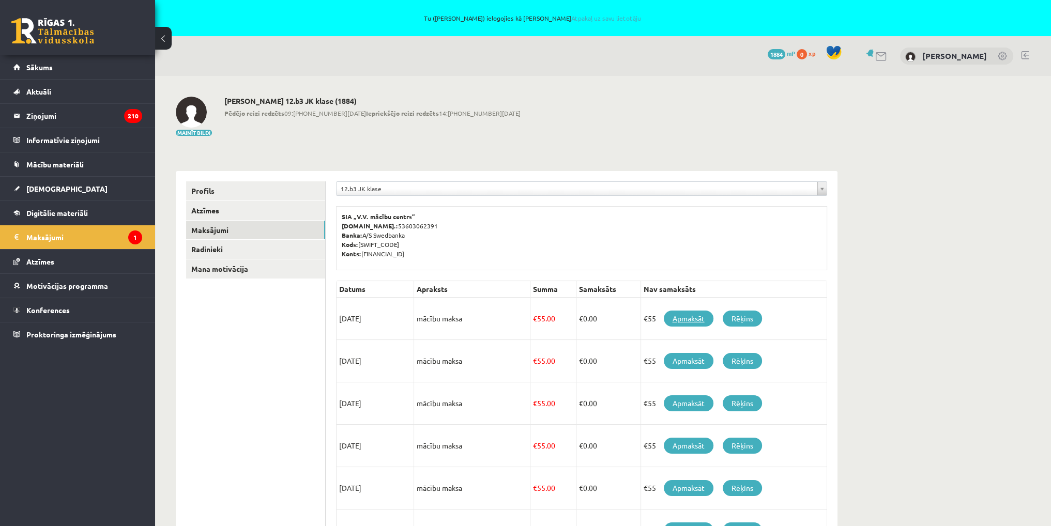
click at [678, 318] on link "Apmaksāt" at bounding box center [689, 319] width 50 height 16
